Goal: Task Accomplishment & Management: Complete application form

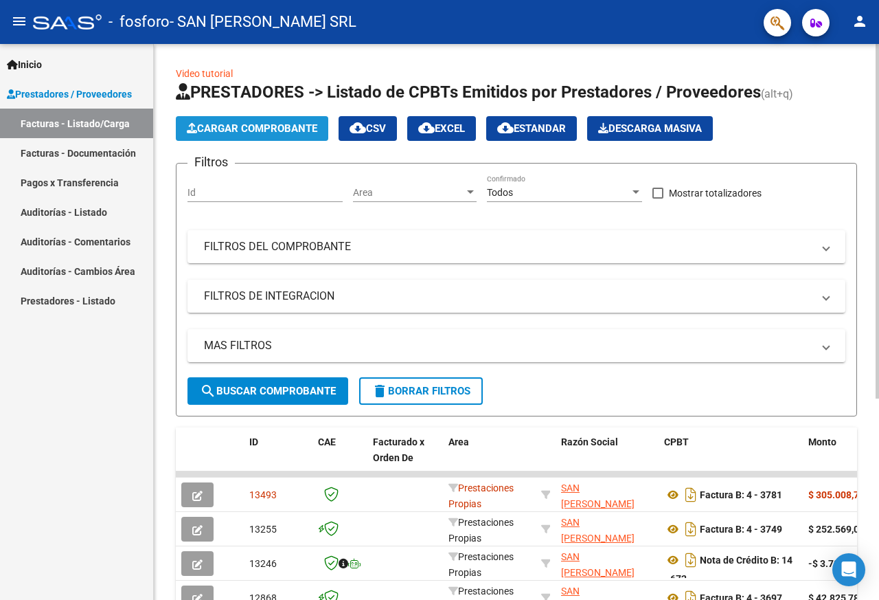
click at [245, 130] on span "Cargar Comprobante" at bounding box center [252, 128] width 130 height 12
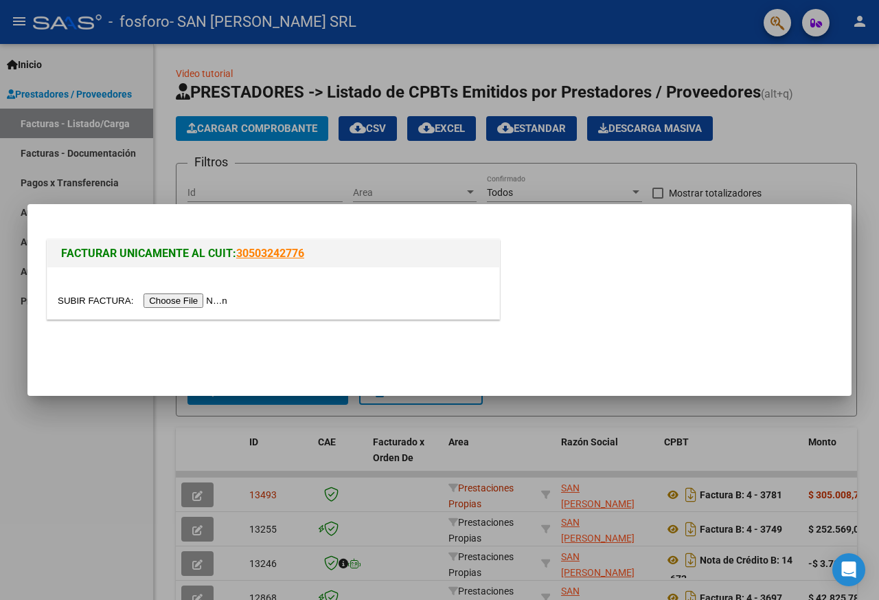
click at [219, 302] on input "file" at bounding box center [145, 300] width 174 height 14
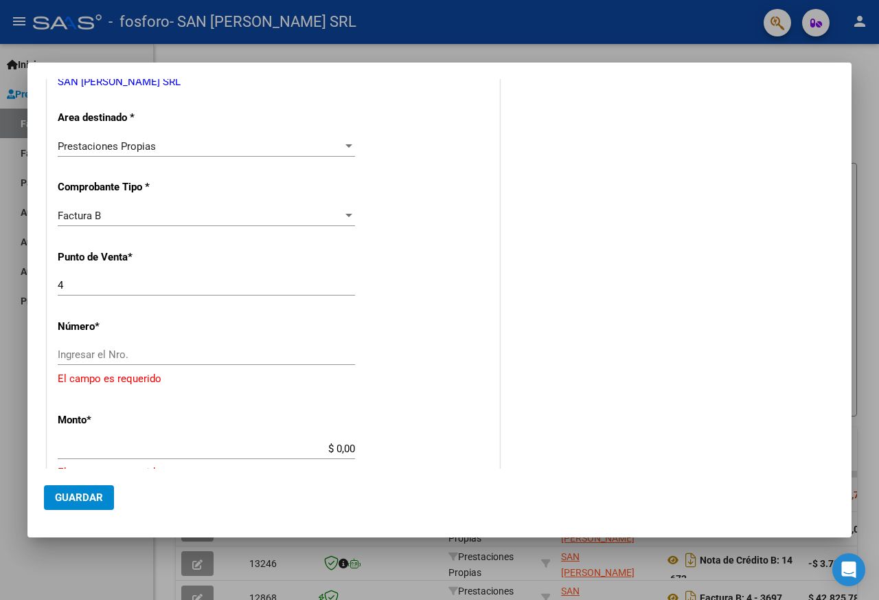
scroll to position [275, 0]
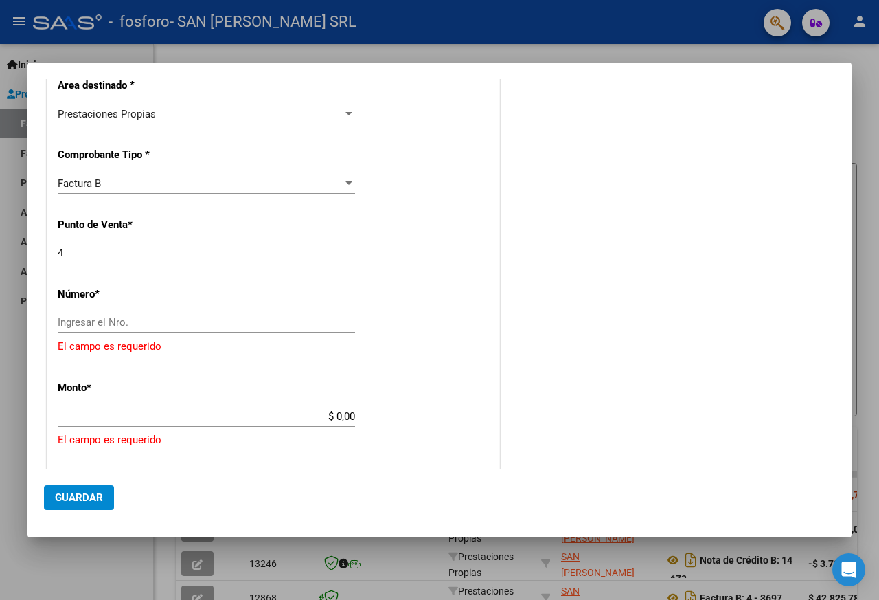
click at [120, 322] on input "Ingresar el Nro." at bounding box center [206, 322] width 297 height 12
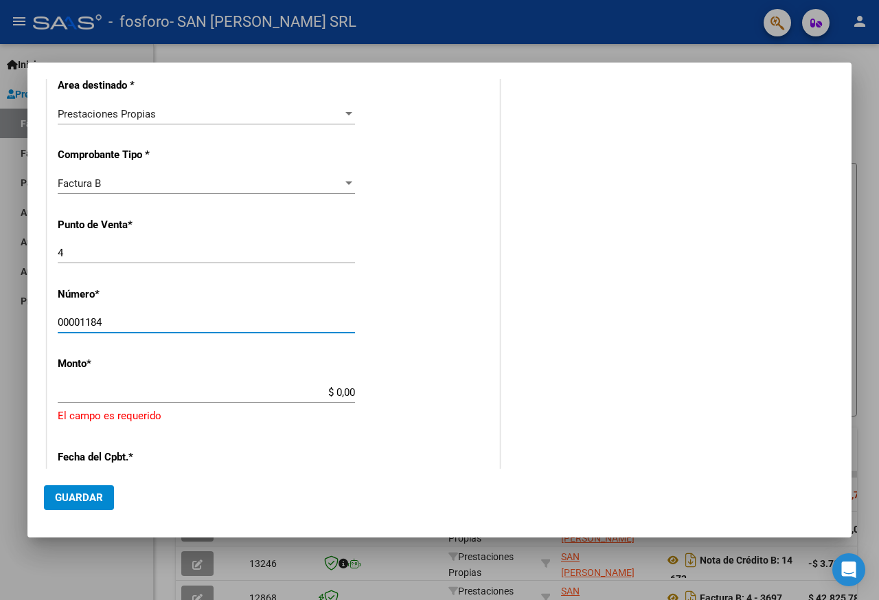
type input "00001184"
click at [320, 396] on input "$ 0,00" at bounding box center [206, 392] width 297 height 12
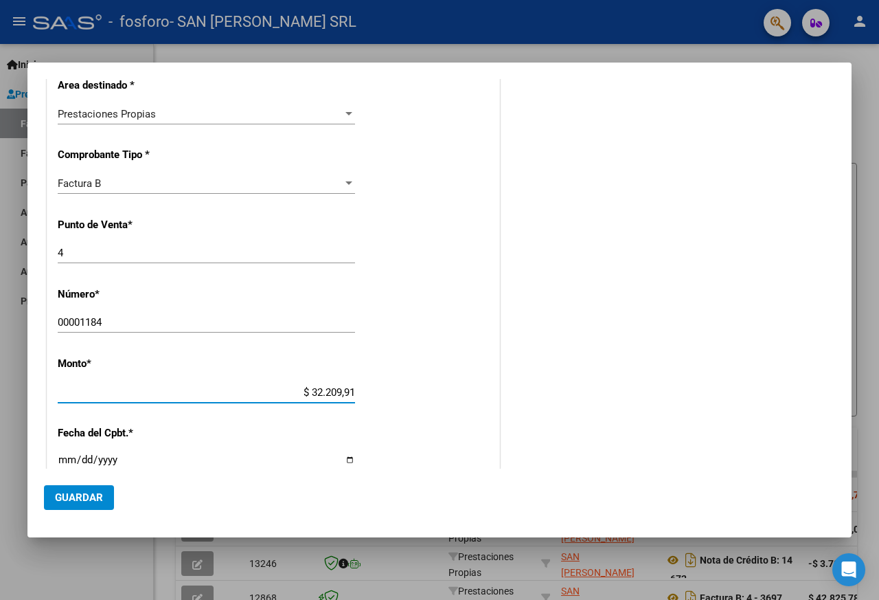
type input "$ 322.099,16"
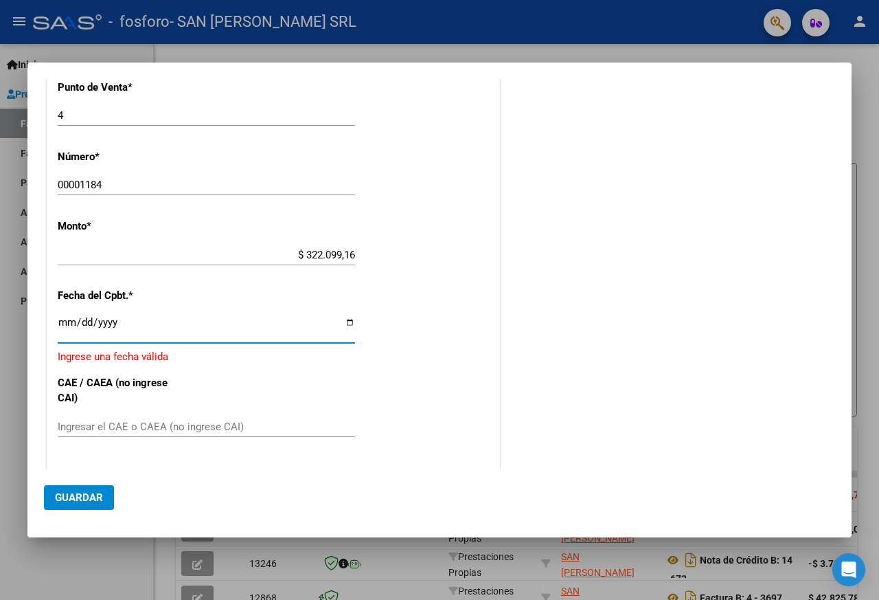
click at [344, 323] on input "Ingresar la fecha" at bounding box center [206, 328] width 297 height 22
type input "[DATE]"
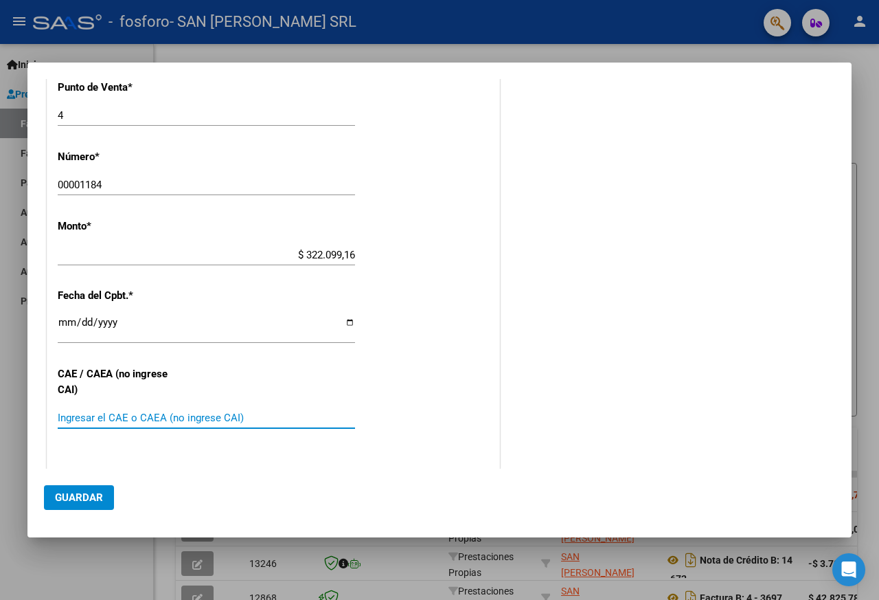
click at [100, 420] on input "Ingresar el CAE o CAEA (no ingrese CAI)" at bounding box center [206, 417] width 297 height 12
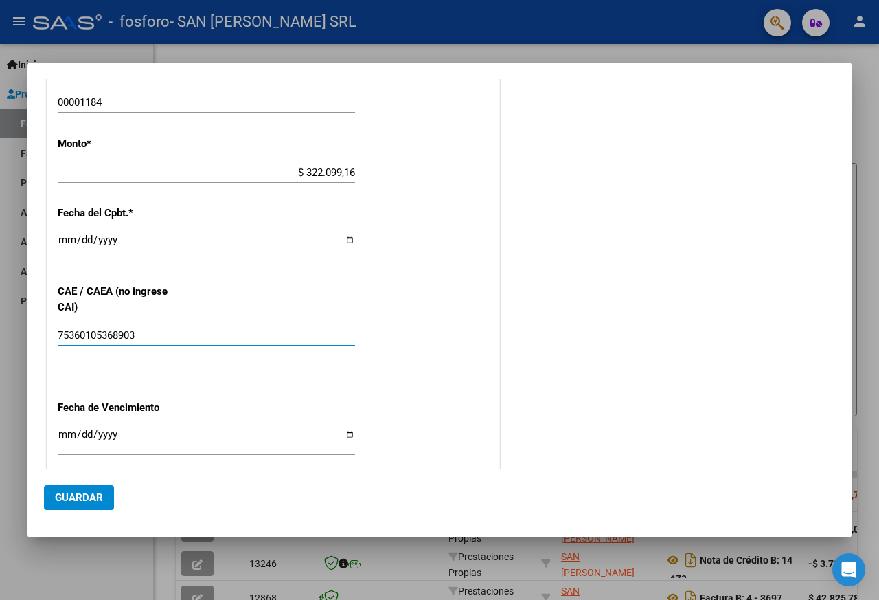
scroll to position [549, 0]
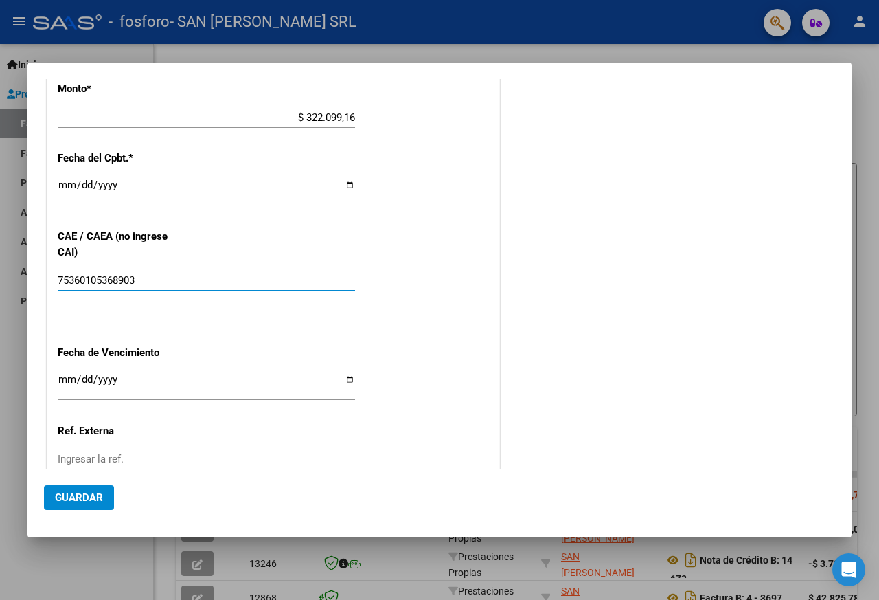
type input "75360105368903"
click at [348, 377] on input "Ingresar la fecha" at bounding box center [206, 385] width 297 height 22
type input "[DATE]"
click at [81, 495] on span "Guardar" at bounding box center [79, 497] width 48 height 12
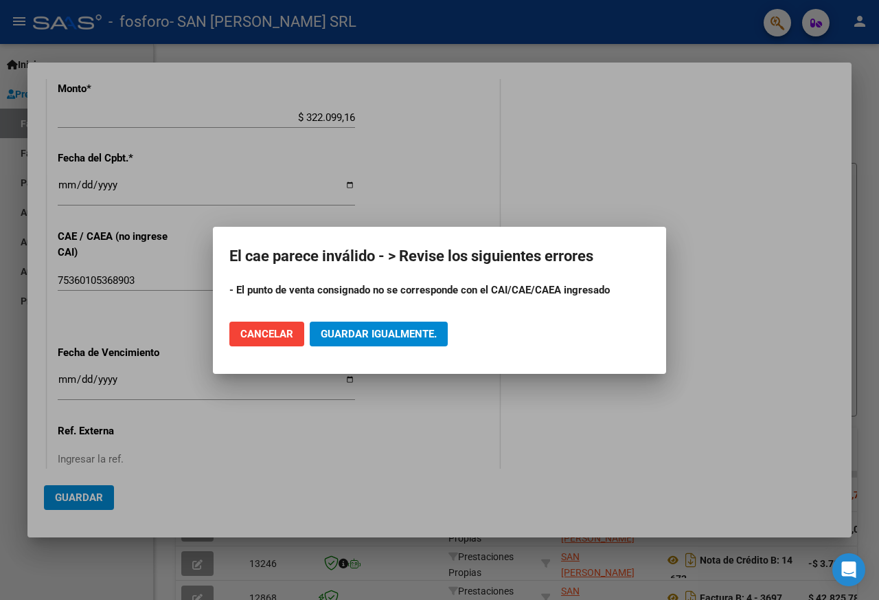
click at [633, 189] on div at bounding box center [439, 300] width 879 height 600
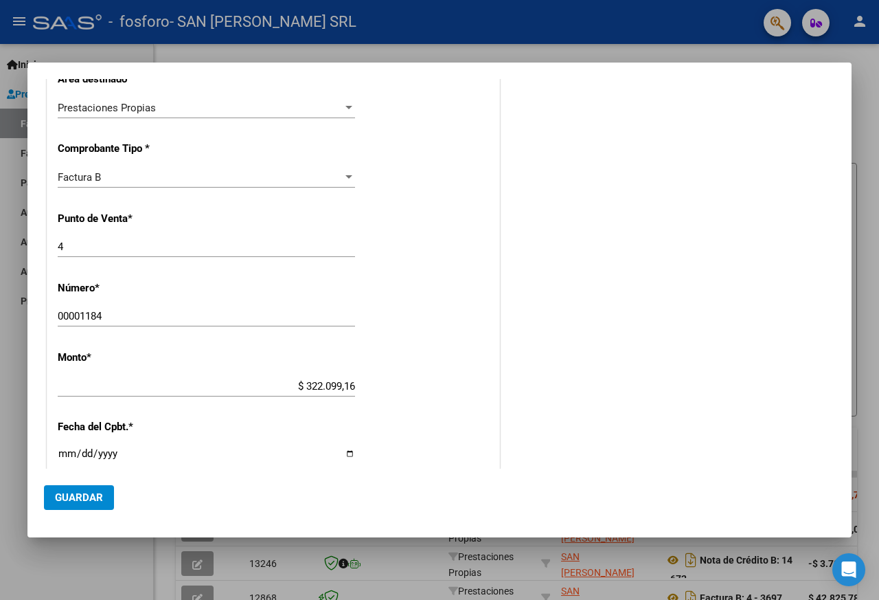
scroll to position [275, 0]
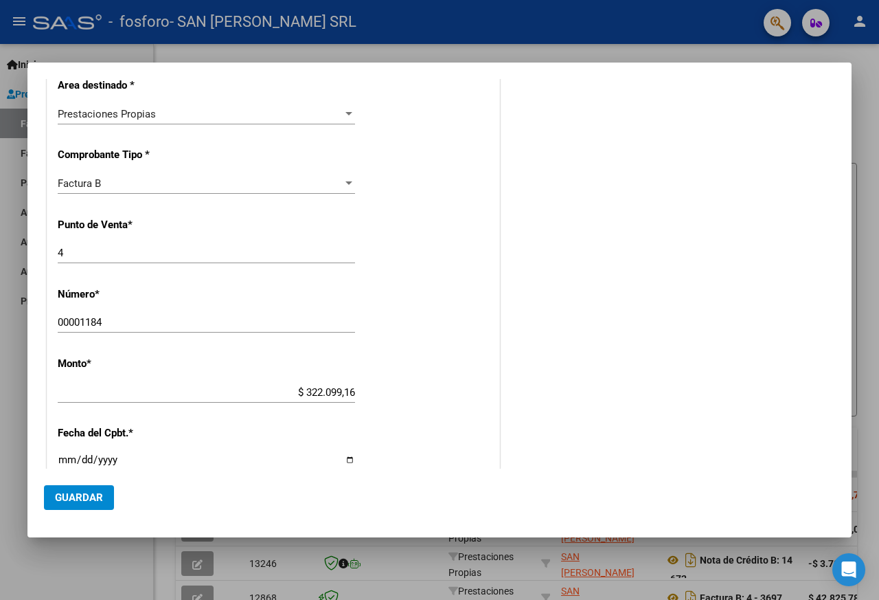
click at [76, 253] on input "4" at bounding box center [206, 253] width 297 height 12
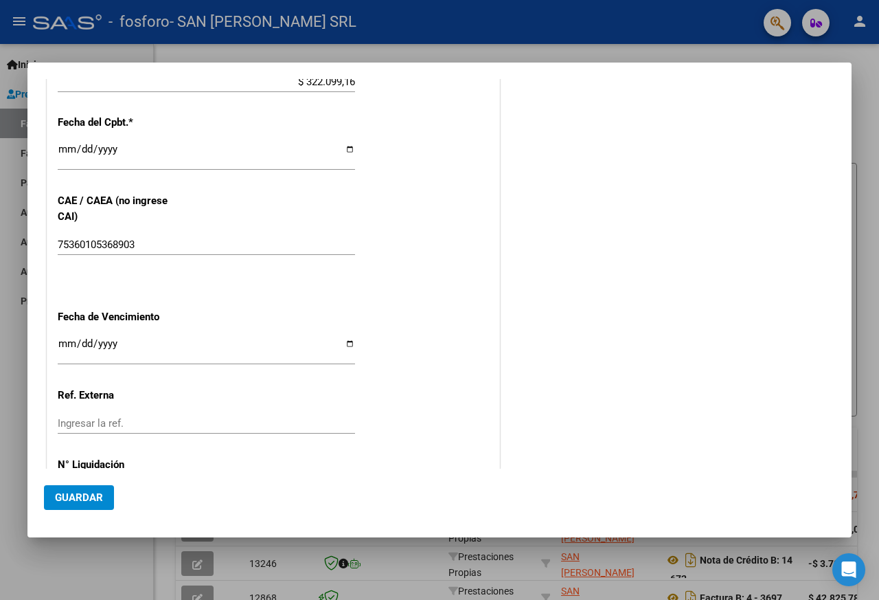
scroll to position [618, 0]
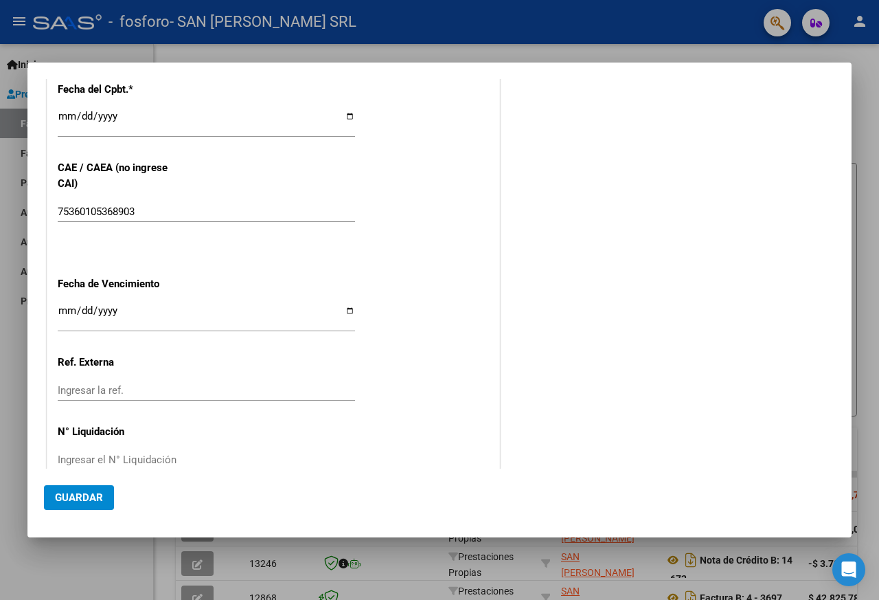
type input "0013"
click at [76, 495] on span "Guardar" at bounding box center [79, 497] width 48 height 12
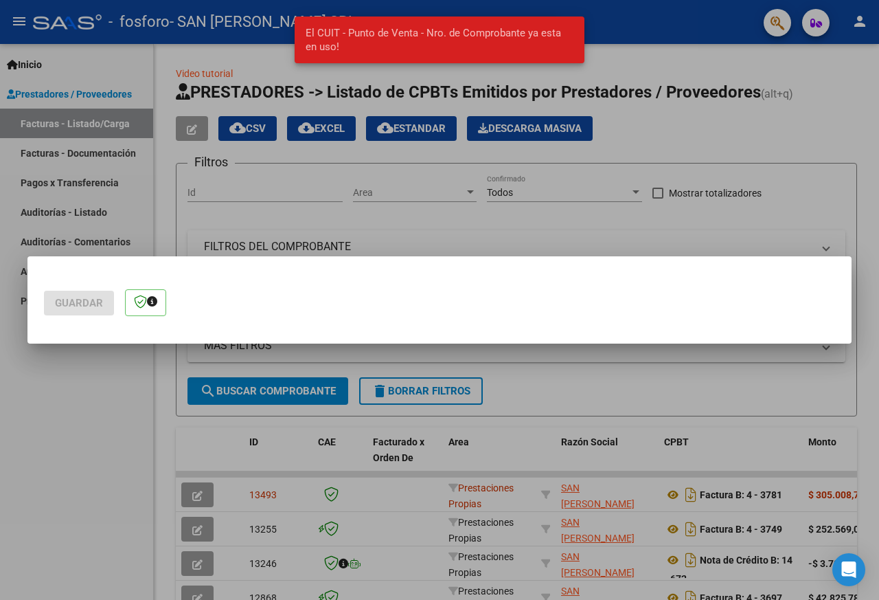
scroll to position [0, 0]
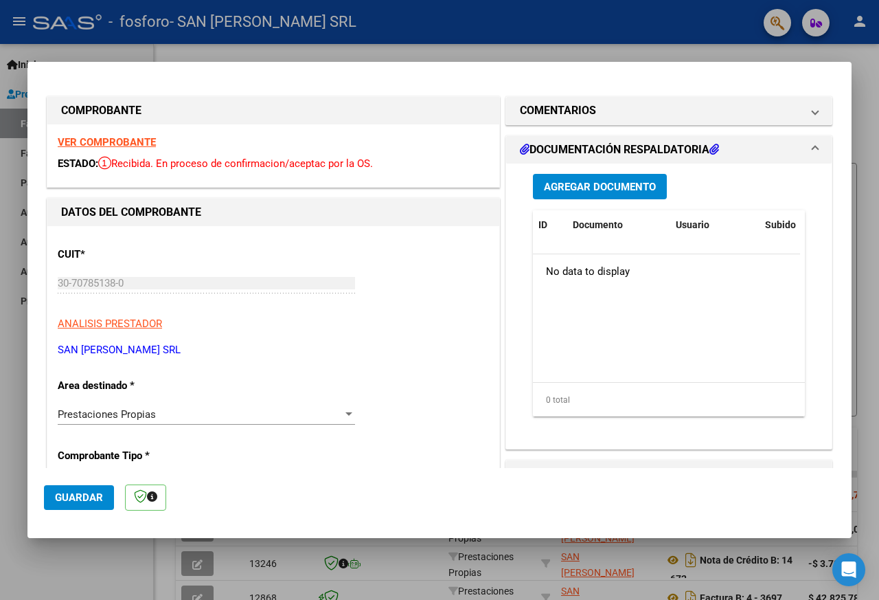
click at [591, 150] on h1 "DOCUMENTACIÓN RESPALDATORIA" at bounding box center [619, 149] width 199 height 16
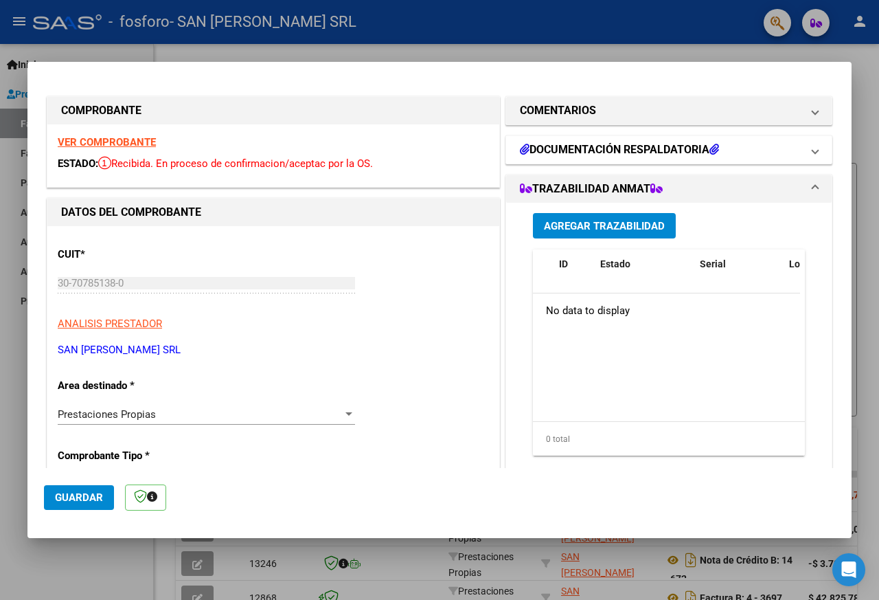
click at [571, 141] on mat-expansion-panel-header "DOCUMENTACIÓN RESPALDATORIA" at bounding box center [669, 149] width 326 height 27
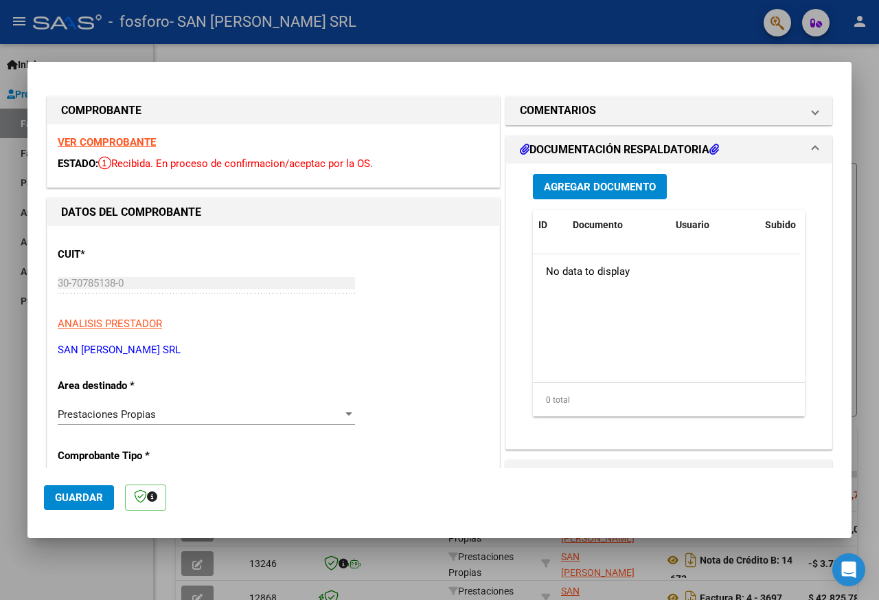
click at [584, 188] on span "Agregar Documento" at bounding box center [600, 187] width 112 height 12
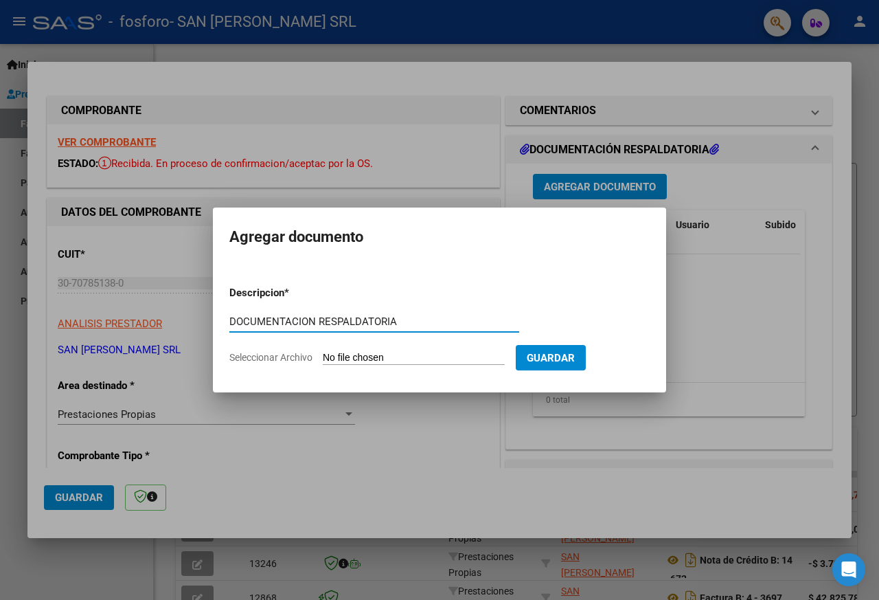
type input "DOCUMENTACION RESPALDATORIA"
click at [297, 354] on span "Seleccionar Archivo" at bounding box center [270, 357] width 83 height 11
click at [323, 354] on input "Seleccionar Archivo" at bounding box center [414, 358] width 182 height 13
type input "C:\fakepath\OSPIF FCN°1184_0001.pdf"
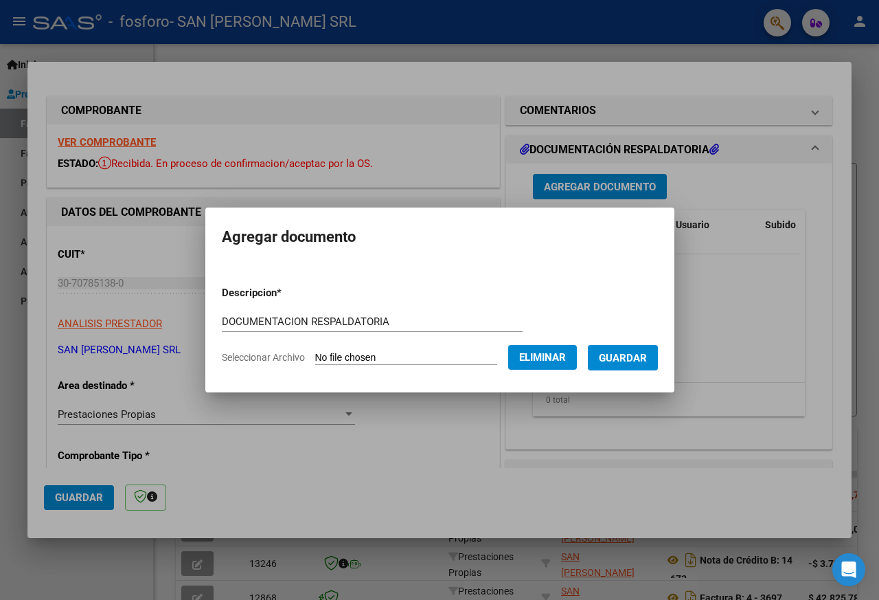
click at [636, 359] on span "Guardar" at bounding box center [623, 358] width 48 height 12
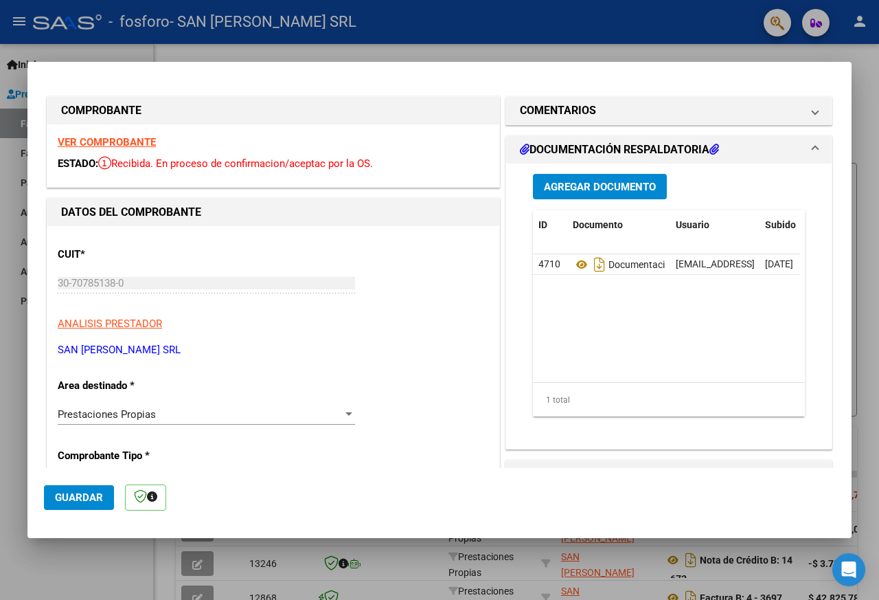
click at [220, 56] on div at bounding box center [439, 300] width 879 height 600
type input "$ 0,00"
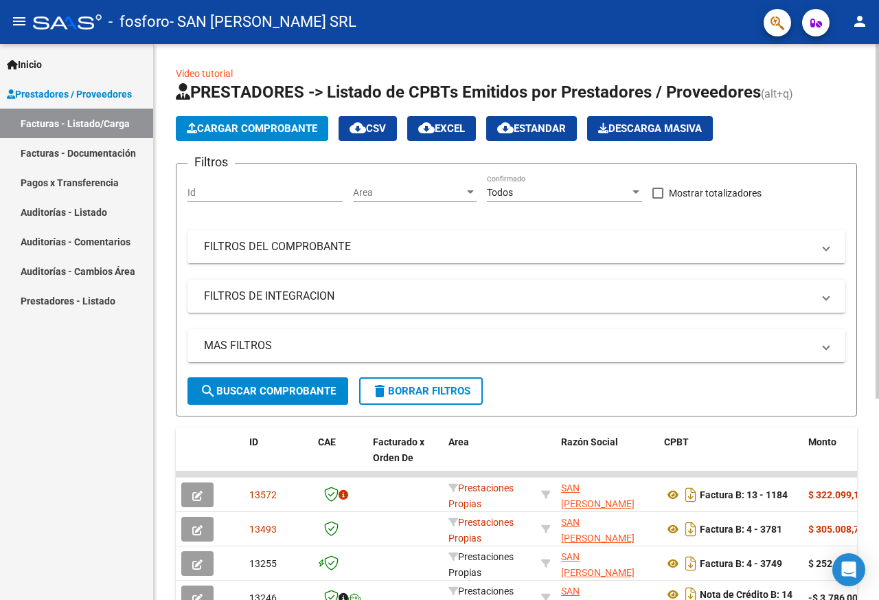
scroll to position [69, 0]
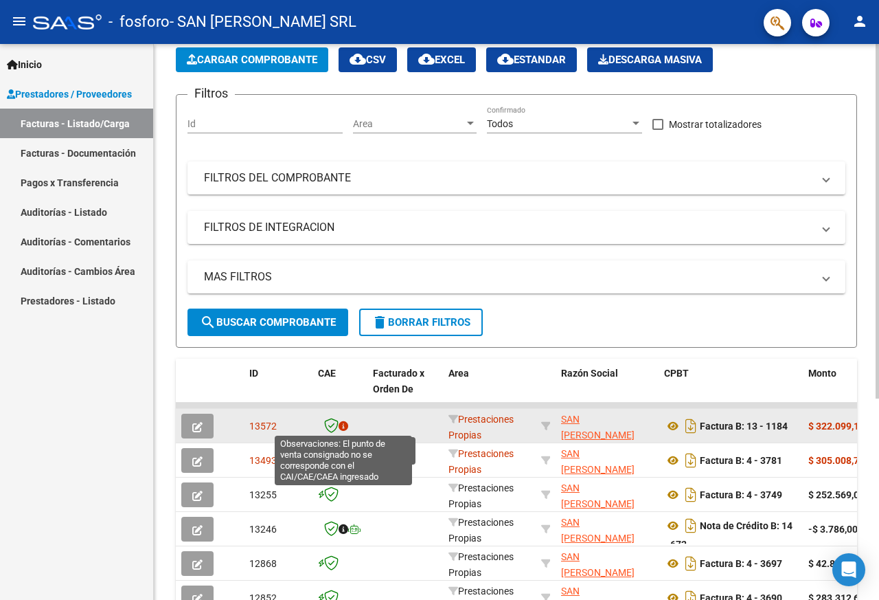
click at [344, 427] on icon at bounding box center [344, 426] width 10 height 10
click at [334, 428] on icon at bounding box center [331, 425] width 14 height 15
